Goal: Task Accomplishment & Management: Manage account settings

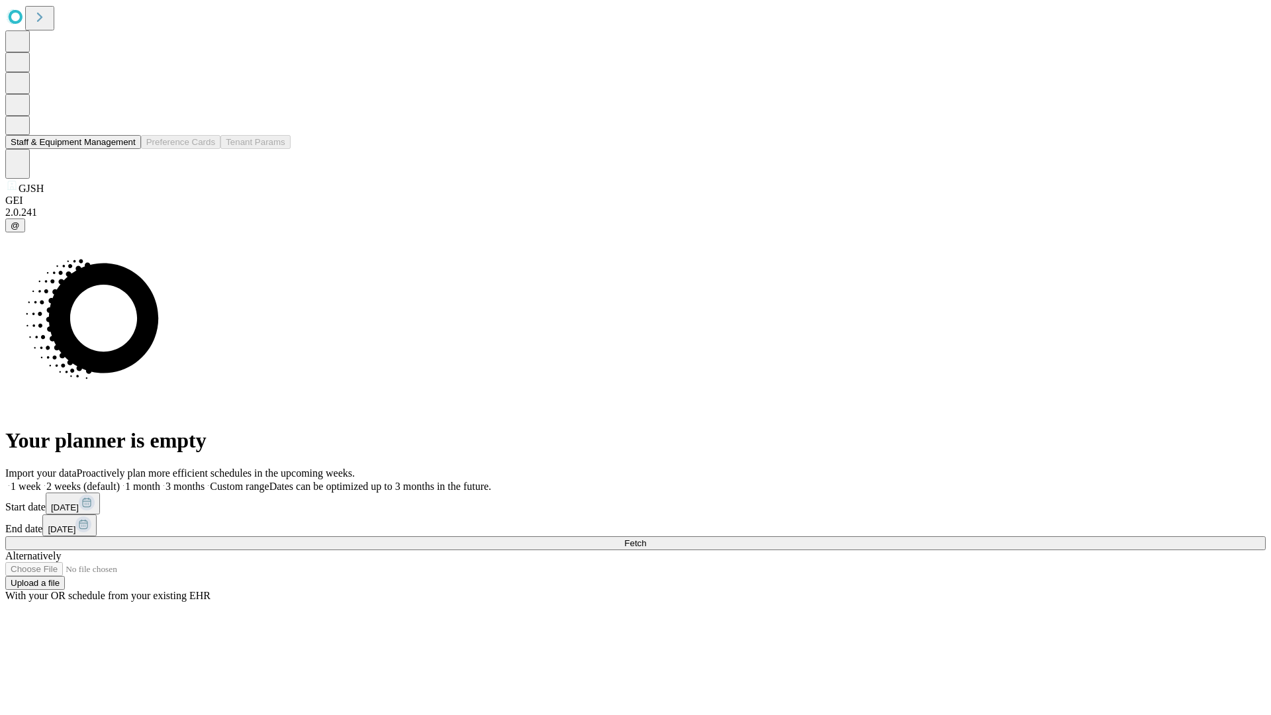
click at [126, 149] on button "Staff & Equipment Management" at bounding box center [73, 142] width 136 height 14
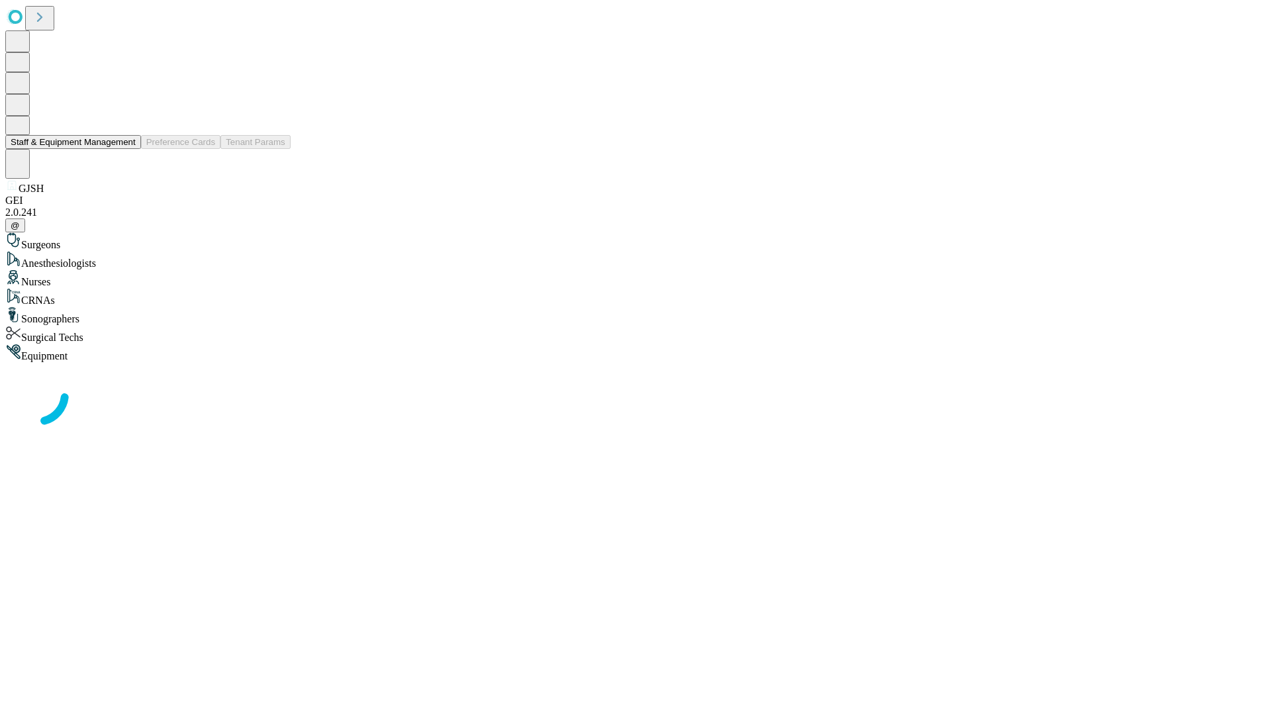
click at [126, 149] on button "Staff & Equipment Management" at bounding box center [73, 142] width 136 height 14
